Goal: Check status

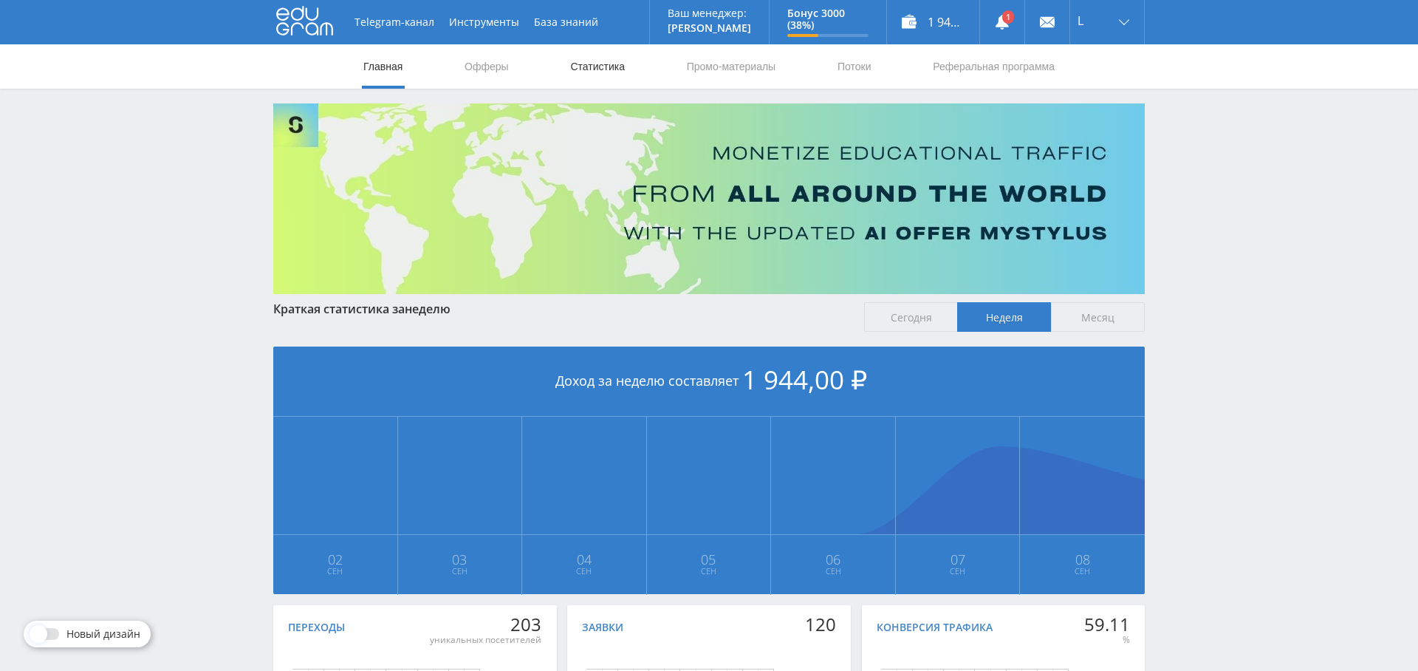
click at [603, 67] on link "Статистика" at bounding box center [598, 66] width 58 height 44
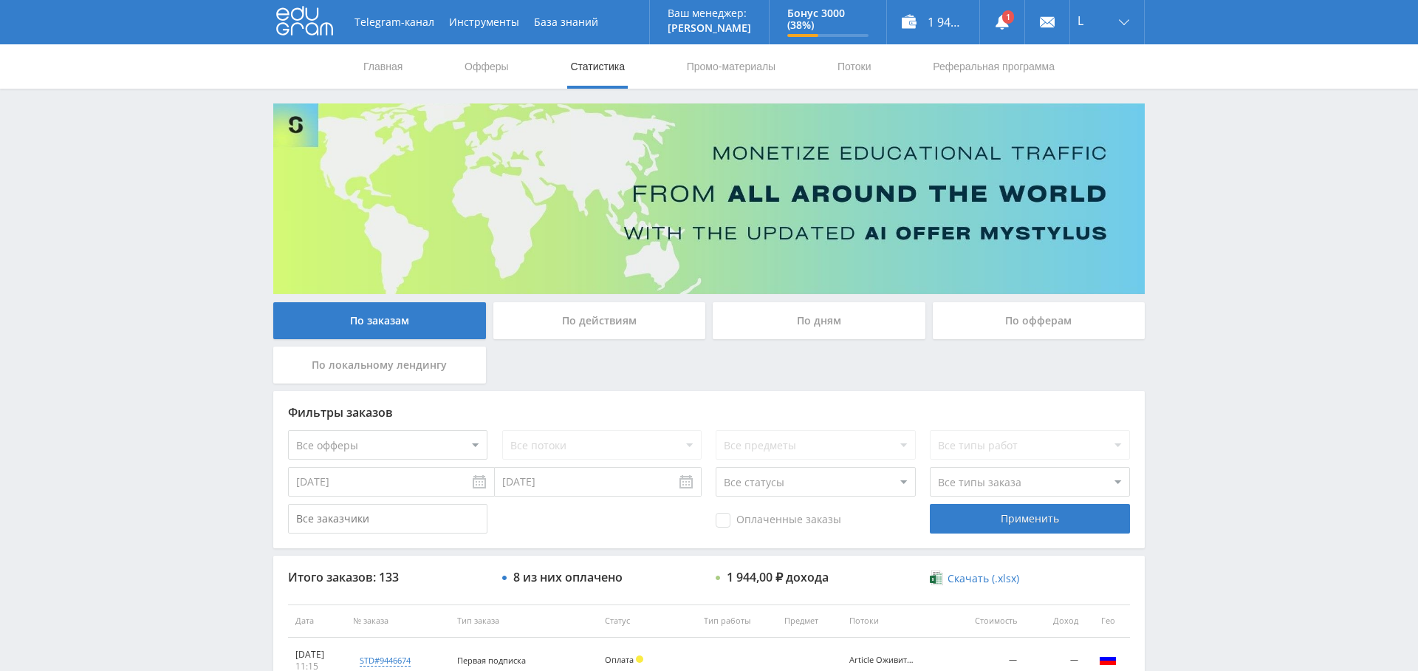
click at [813, 328] on div "По дням" at bounding box center [819, 320] width 213 height 37
click at [0, 0] on input "По дням" at bounding box center [0, 0] width 0 height 0
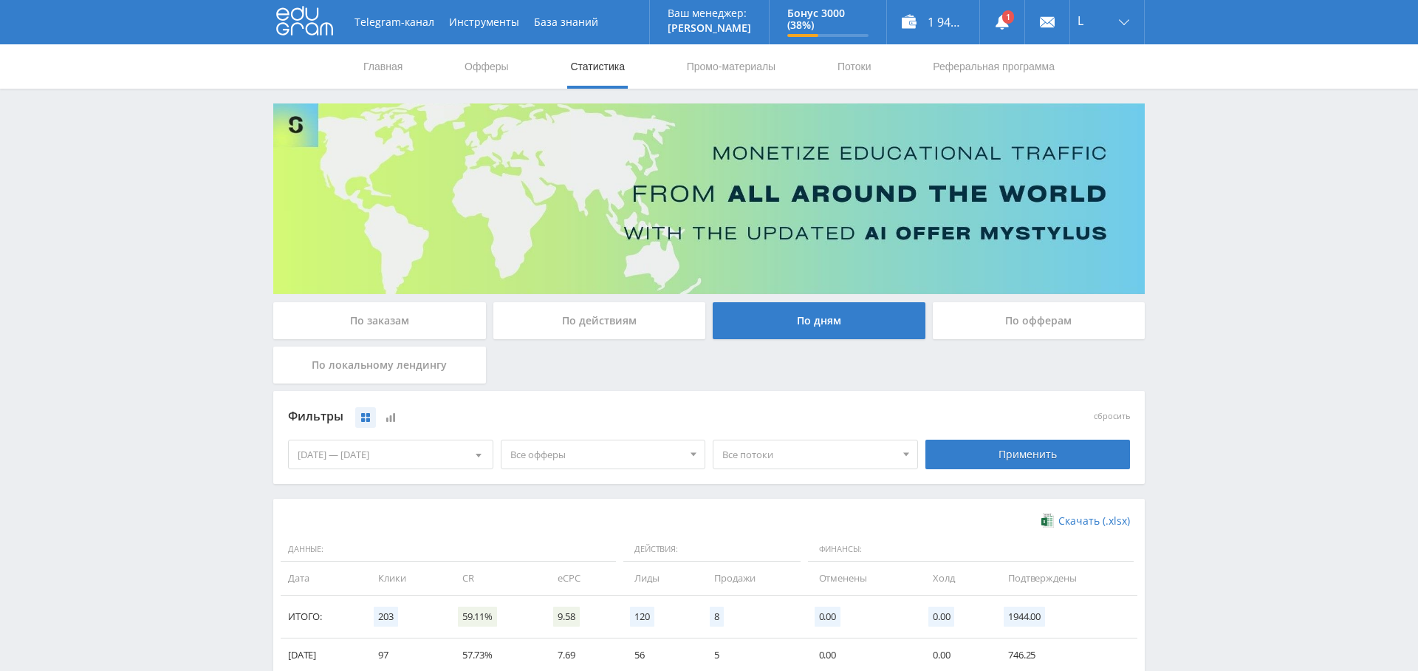
click at [745, 450] on span "Все потоки" at bounding box center [808, 454] width 173 height 28
click at [604, 434] on div "Все офферы Все офферы MyStylus MyStylus - Revshare Кампус AI [GEOGRAPHIC_DATA] …" at bounding box center [603, 454] width 213 height 41
click at [597, 461] on span "Все офферы" at bounding box center [596, 454] width 173 height 28
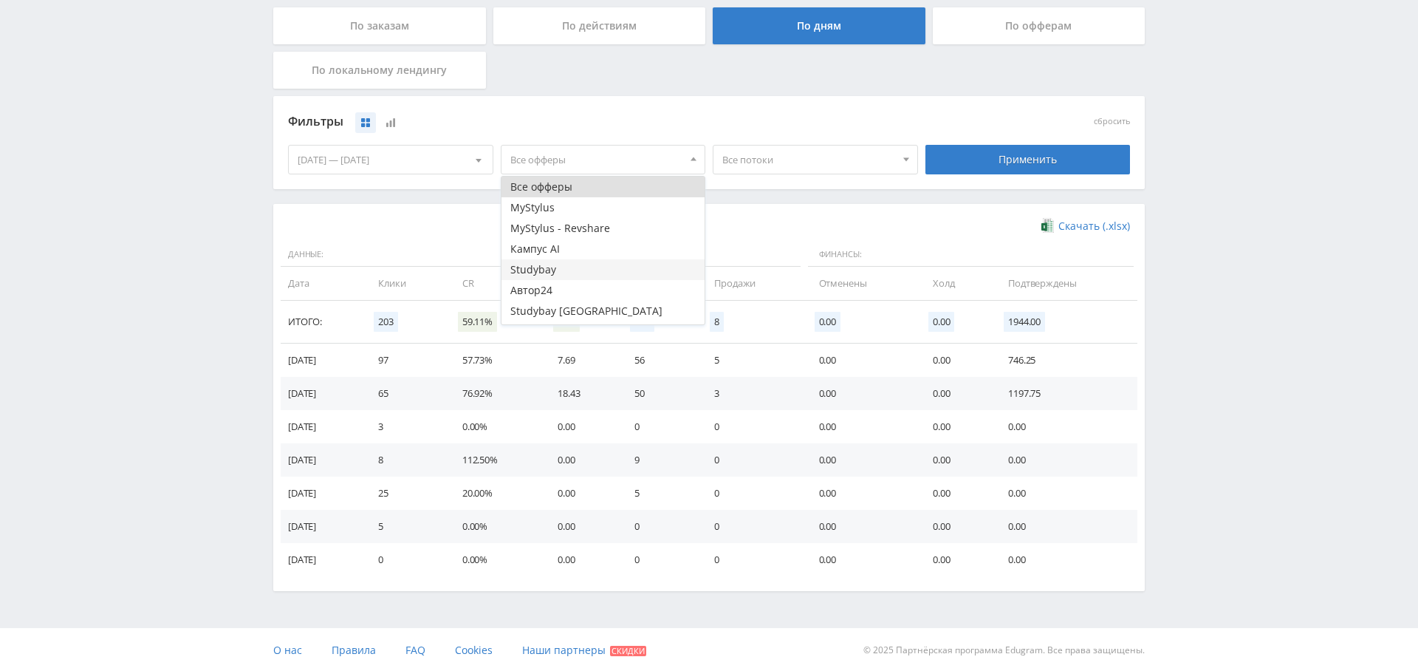
scroll to position [18, 0]
click at [587, 315] on button "Study AI (RevShare)" at bounding box center [604, 314] width 204 height 21
click at [813, 163] on span "Все потоки" at bounding box center [808, 160] width 173 height 28
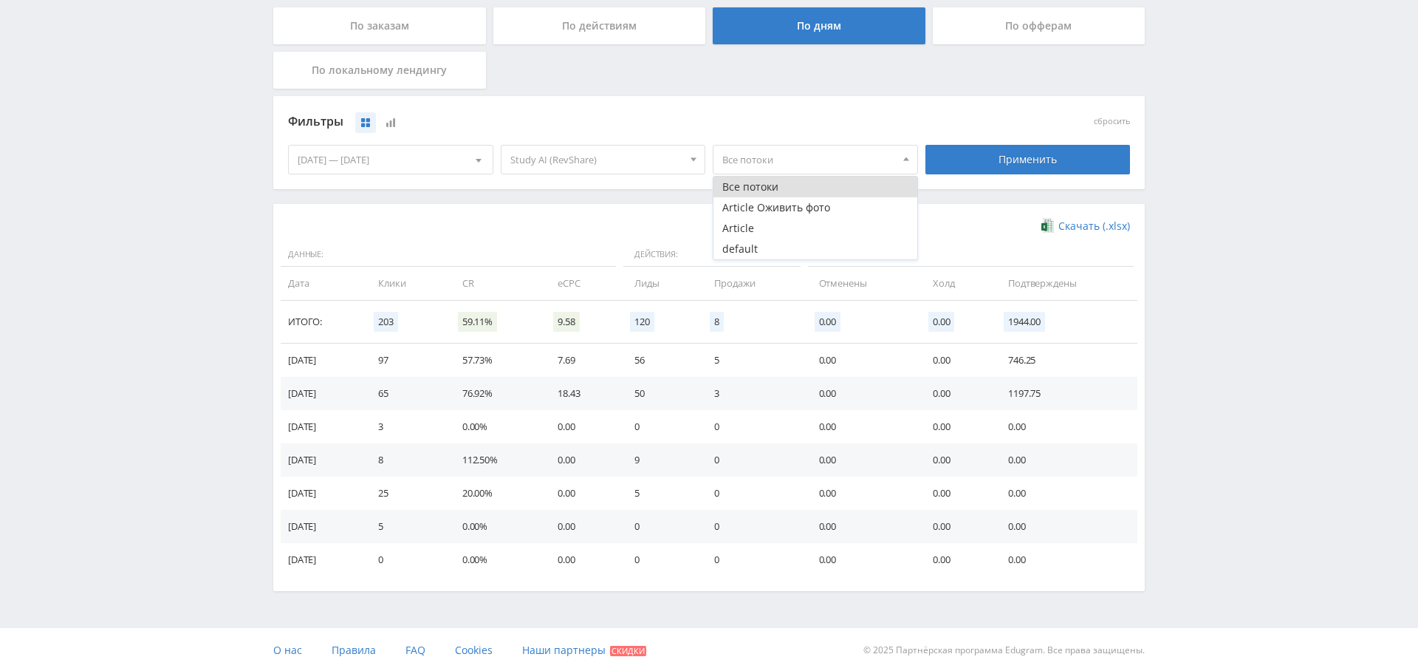
click at [1237, 205] on div "Telegram-канал Инструменты База знаний Ваш менеджер: [PERSON_NAME] Alex Online …" at bounding box center [709, 188] width 1418 height 967
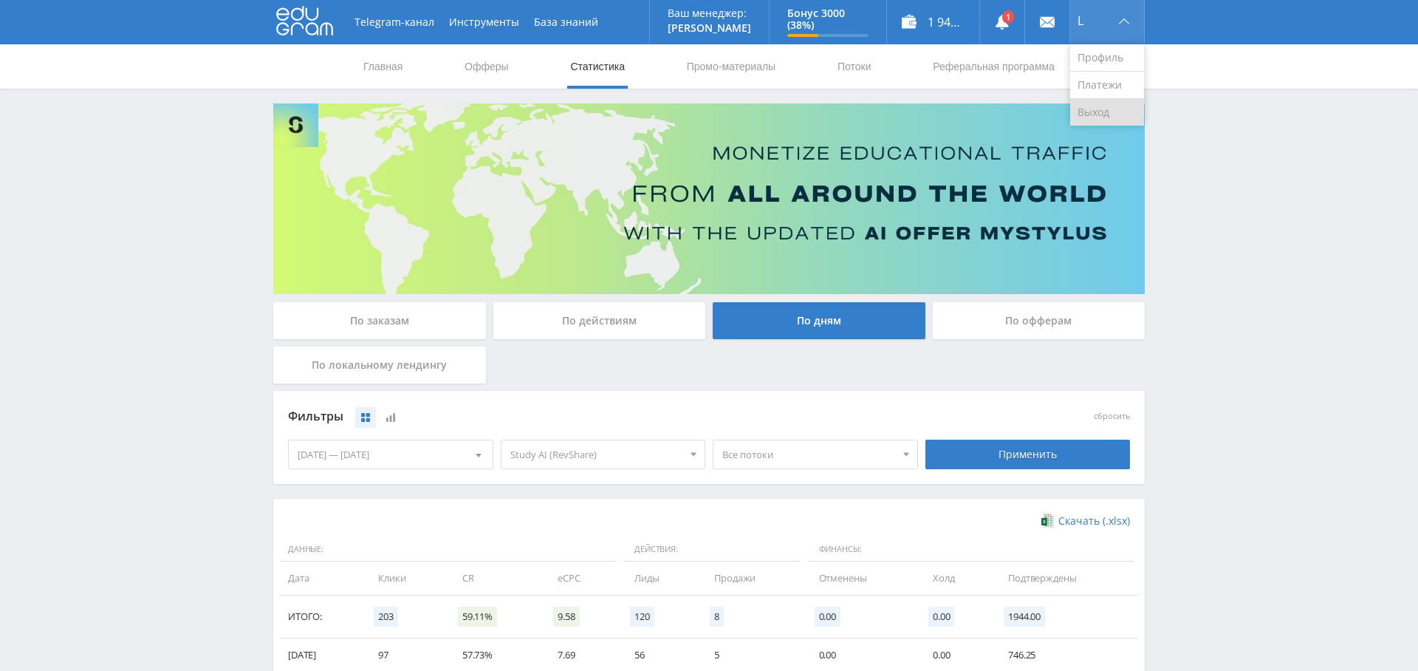
click at [1114, 109] on link "Выход" at bounding box center [1107, 112] width 74 height 27
